Goal: Task Accomplishment & Management: Manage account settings

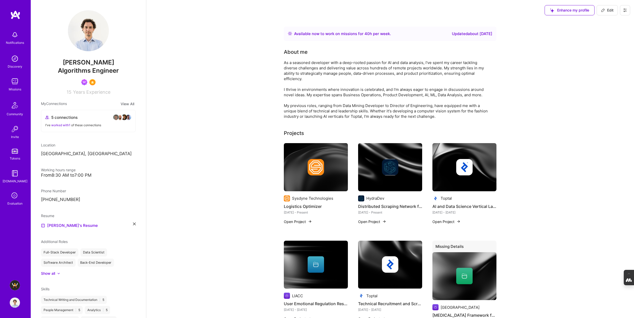
click at [16, 285] on img at bounding box center [15, 285] width 10 height 10
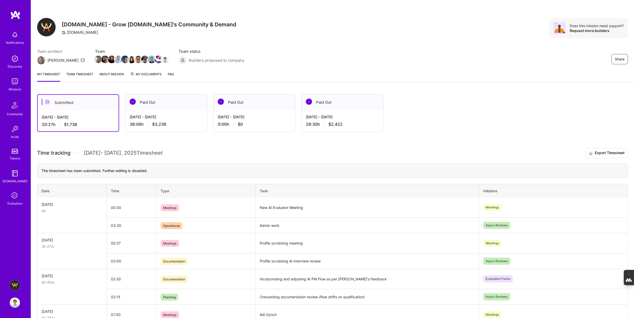
click at [141, 74] on span "My Documents" at bounding box center [146, 74] width 32 height 6
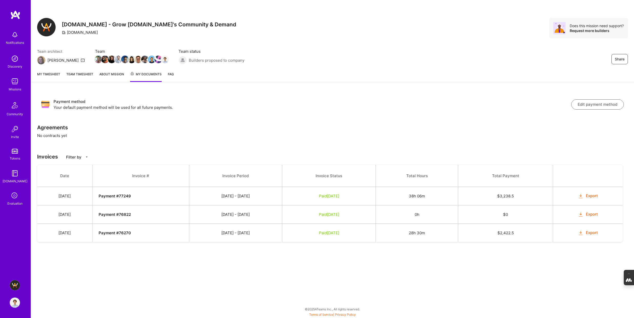
click at [16, 305] on img at bounding box center [15, 303] width 10 height 10
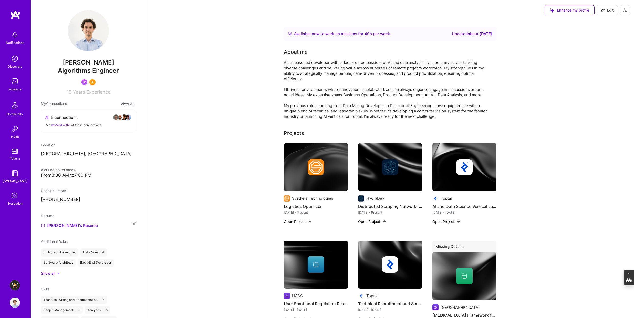
click at [626, 11] on icon at bounding box center [625, 10] width 4 height 4
click at [608, 49] on button "Log Out" at bounding box center [611, 47] width 38 height 13
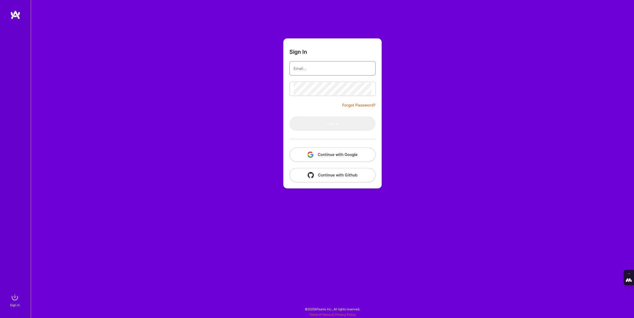
click at [303, 63] on input "email" at bounding box center [333, 68] width 78 height 13
type input "tanya@a.team"
click at [326, 153] on button "Continue with Google" at bounding box center [332, 155] width 86 height 14
